Goal: Transaction & Acquisition: Purchase product/service

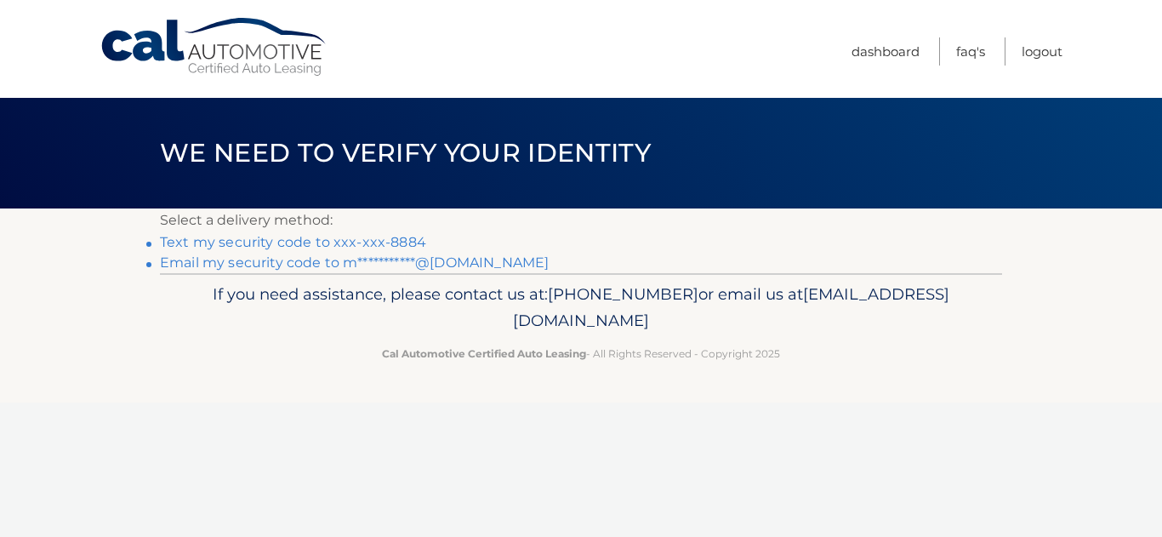
click at [324, 236] on link "Text my security code to xxx-xxx-8884" at bounding box center [293, 242] width 266 height 16
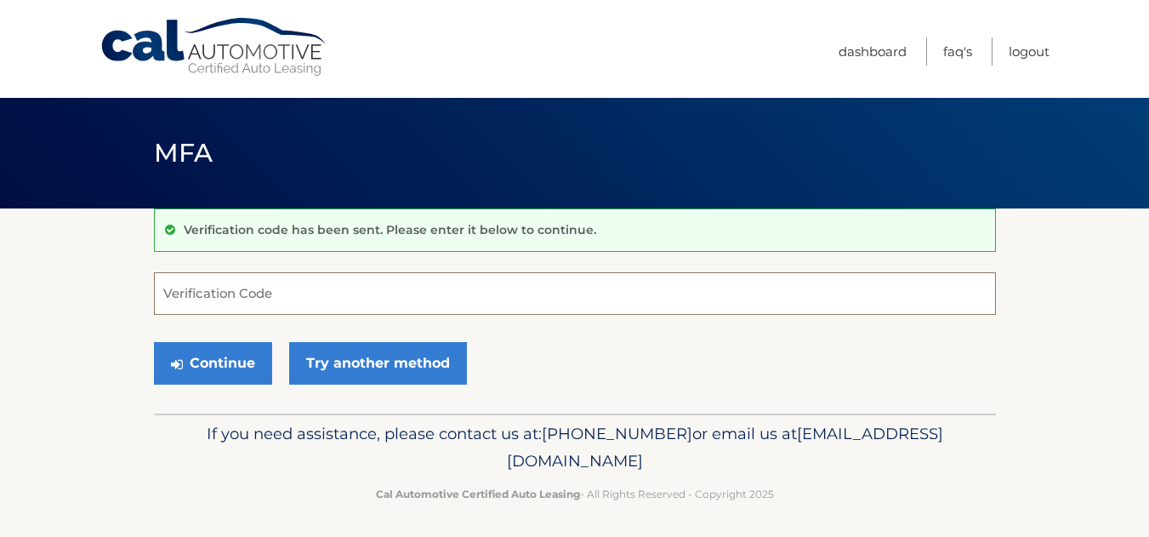
click at [332, 302] on input "Verification Code" at bounding box center [575, 293] width 842 height 43
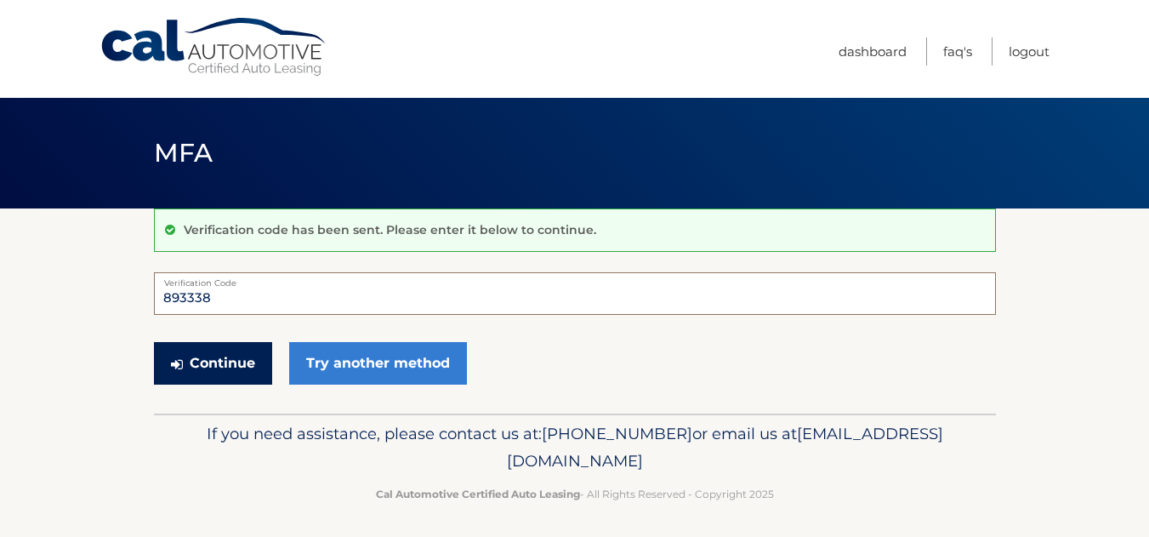
type input "893338"
click at [213, 372] on button "Continue" at bounding box center [213, 363] width 118 height 43
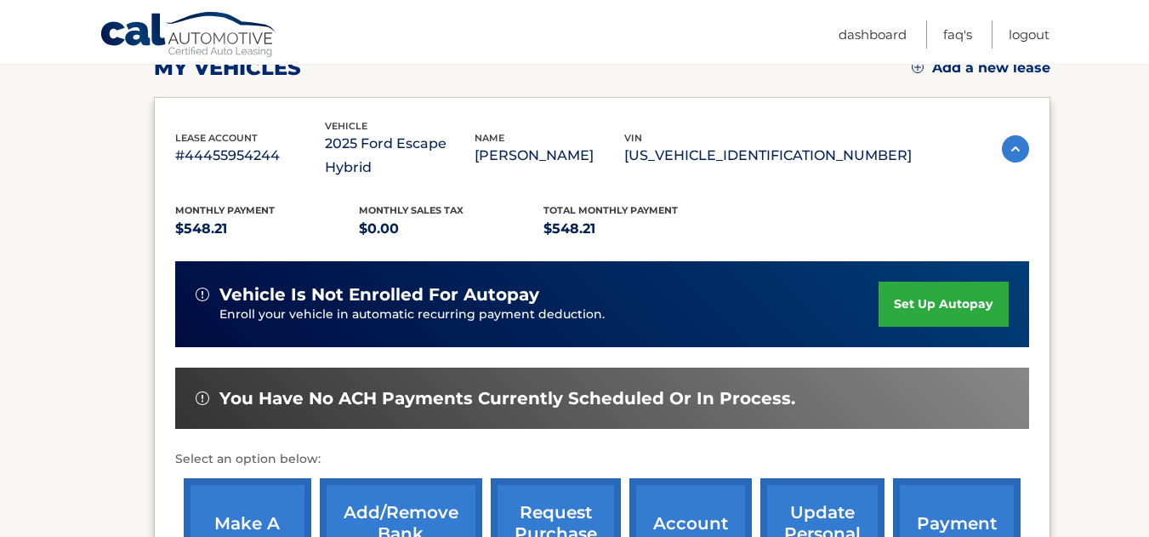
scroll to position [340, 0]
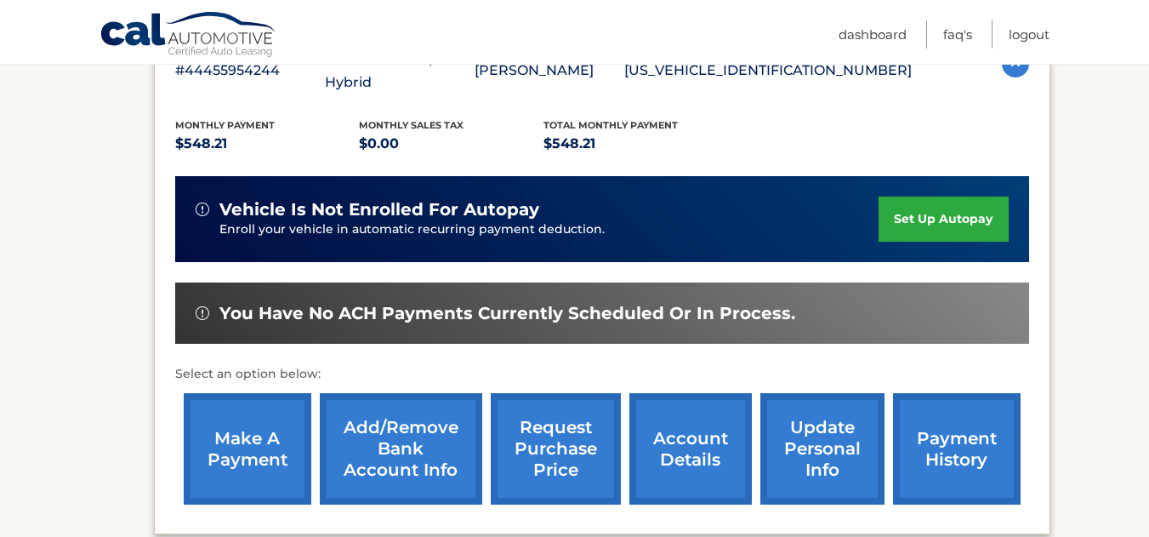
click at [258, 453] on link "make a payment" at bounding box center [248, 448] width 128 height 111
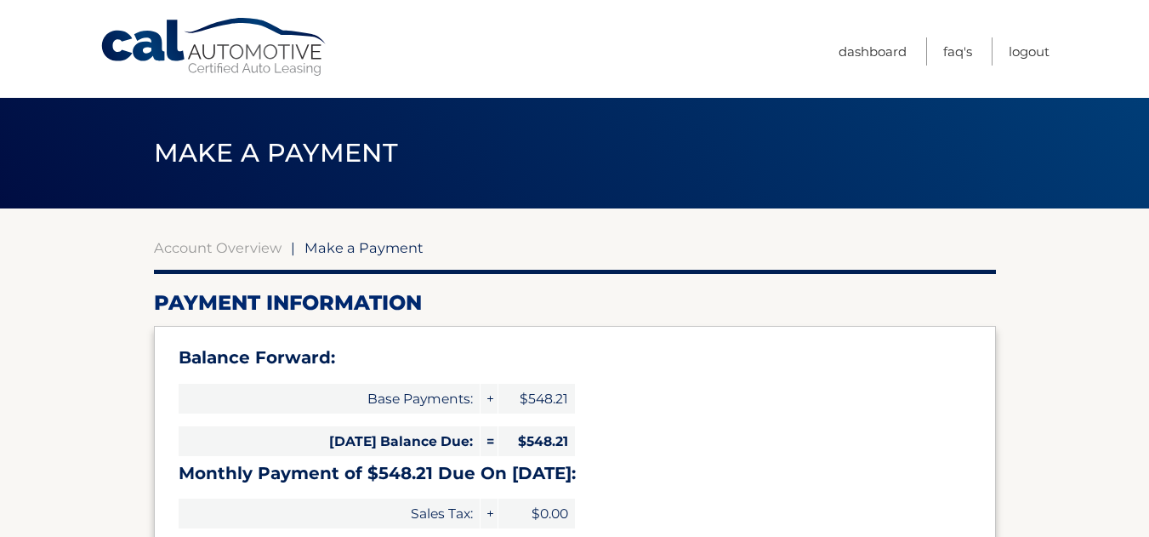
select select "ZjkzYjYxMWQtYTRkNS00ODZlLTk3ZWItMmM5NmIyNzFjN2Rl"
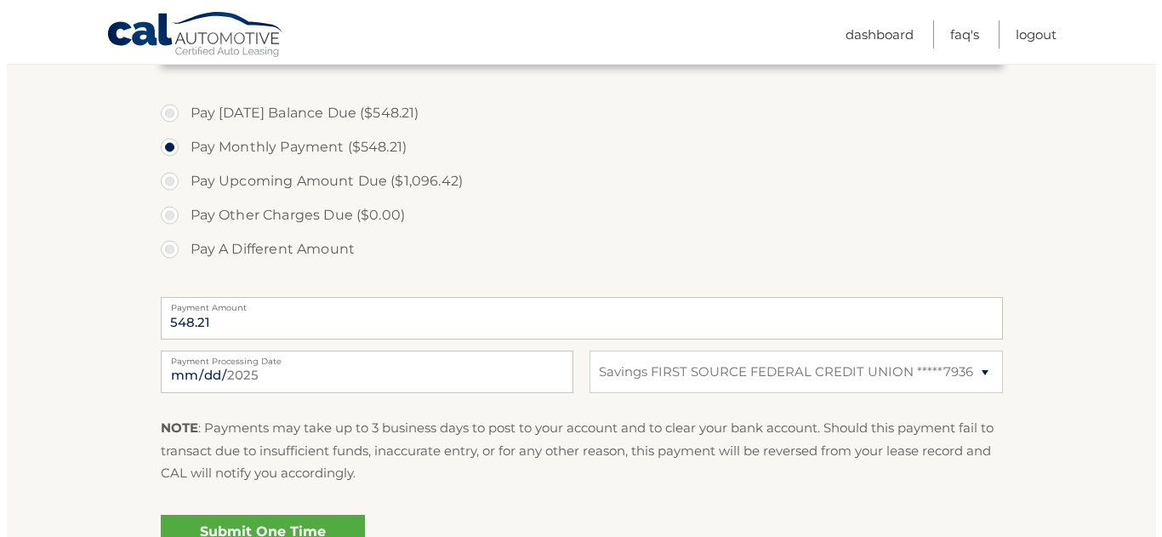
scroll to position [595, 0]
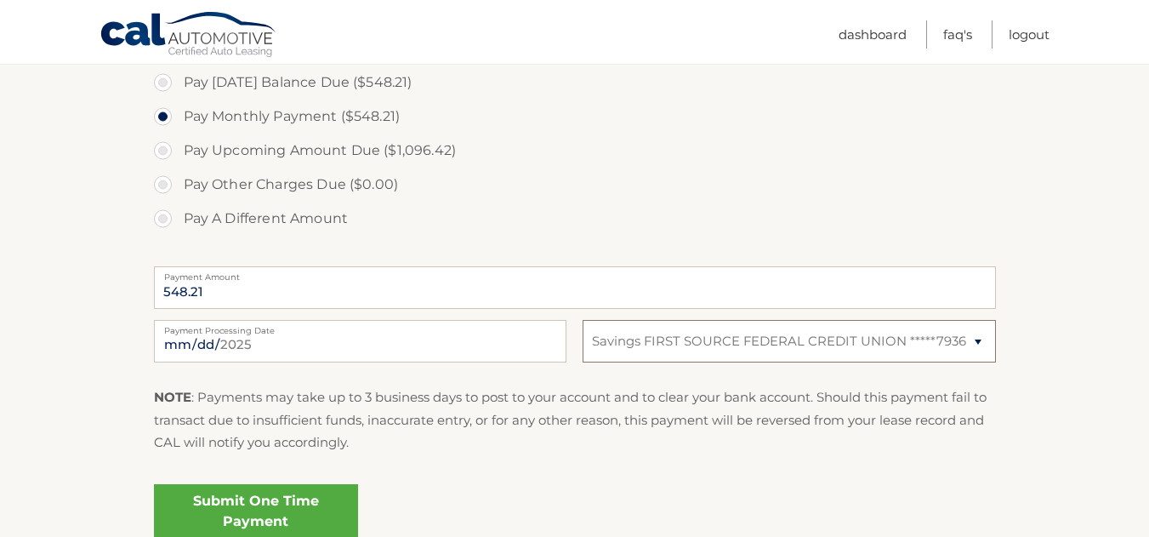
click at [981, 337] on select "Select Bank Account Savings FIRST SOURCE FEDERAL CREDIT UNION *****7936" at bounding box center [788, 341] width 412 height 43
click at [980, 342] on select "Select Bank Account Savings FIRST SOURCE FEDERAL CREDIT UNION *****7936" at bounding box center [788, 341] width 412 height 43
click at [277, 503] on link "Submit One Time Payment" at bounding box center [256, 511] width 204 height 54
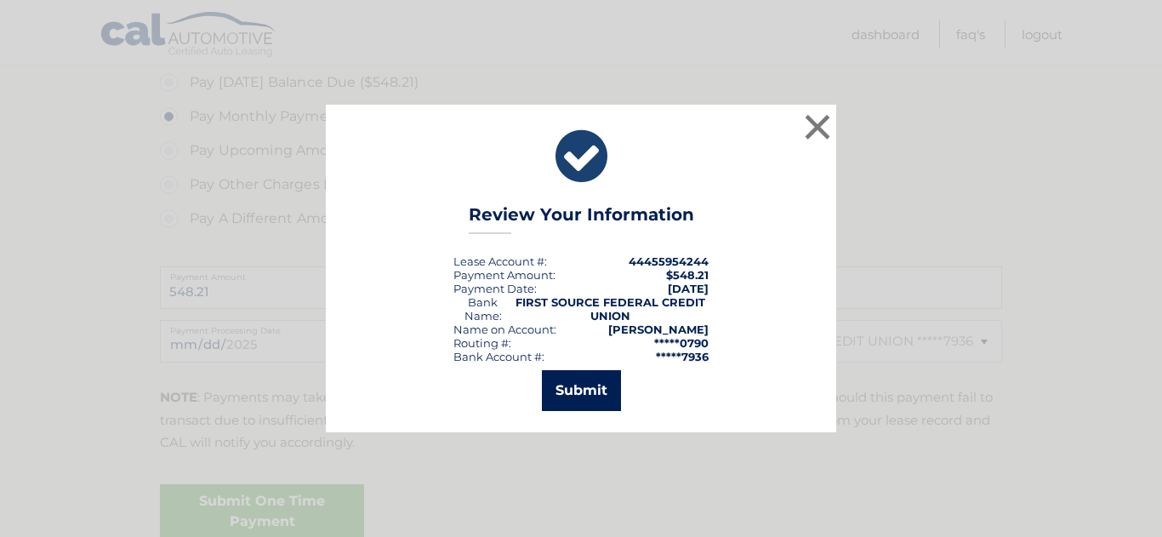
click at [602, 378] on button "Submit" at bounding box center [581, 390] width 79 height 41
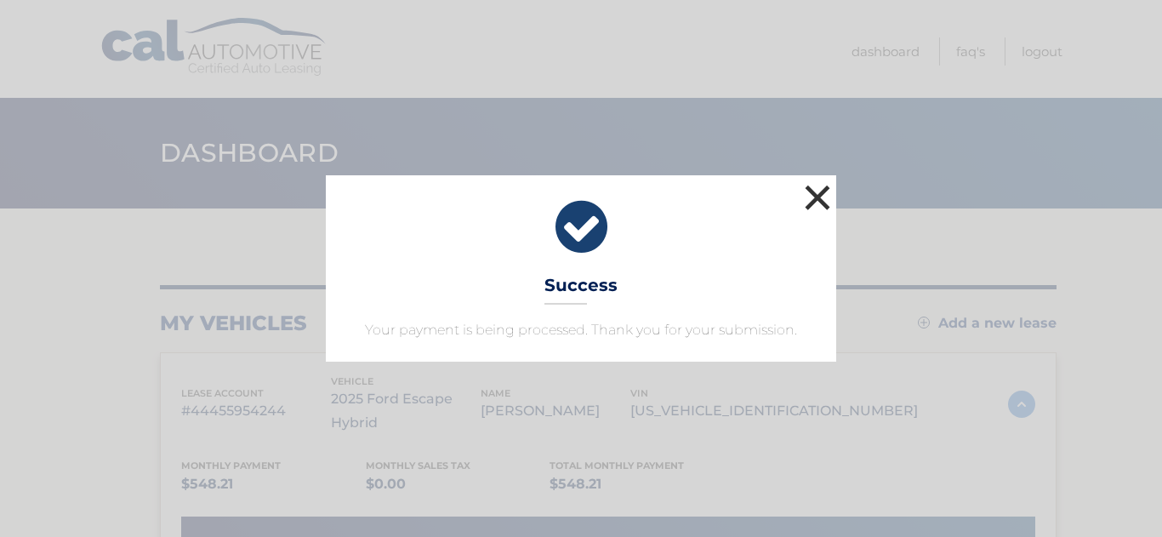
click at [822, 183] on button "×" at bounding box center [817, 197] width 34 height 34
